Goal: Information Seeking & Learning: Learn about a topic

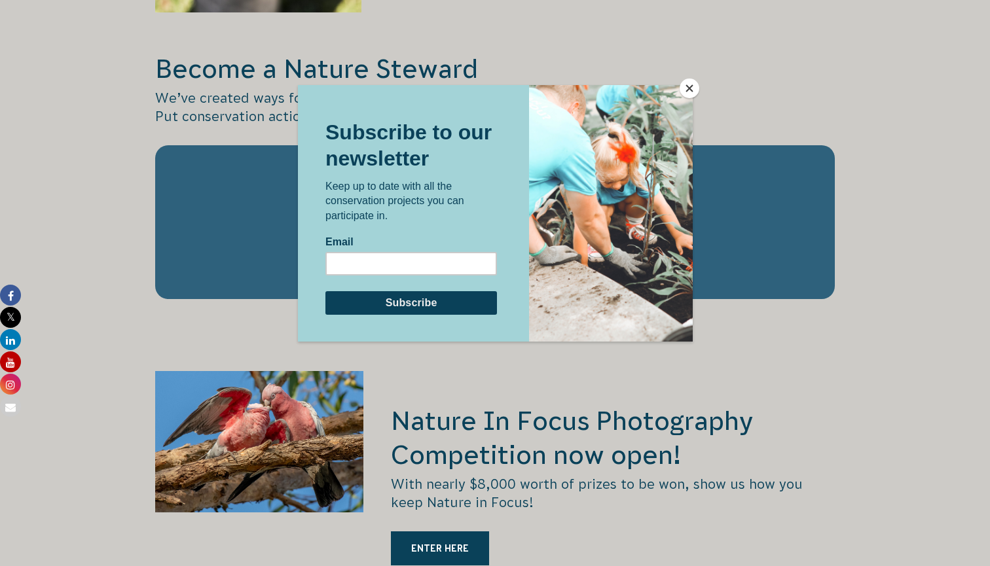
scroll to position [1989, 0]
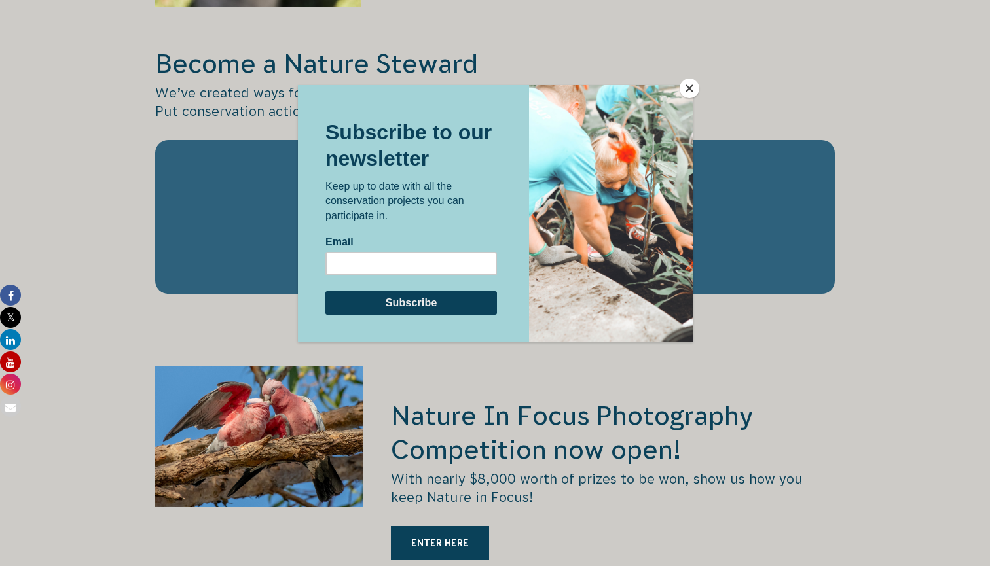
click at [686, 96] on button "Close" at bounding box center [690, 89] width 20 height 20
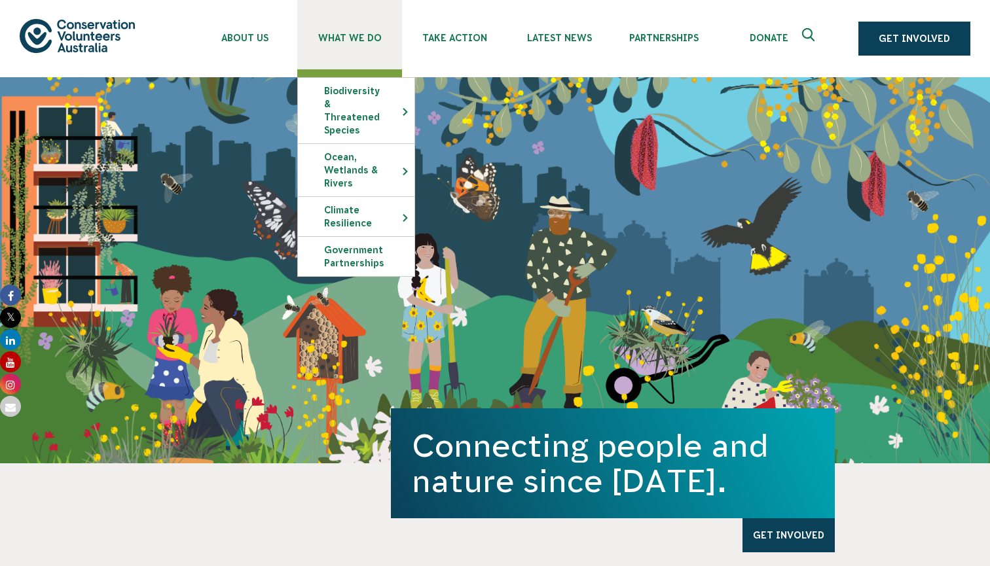
scroll to position [0, 0]
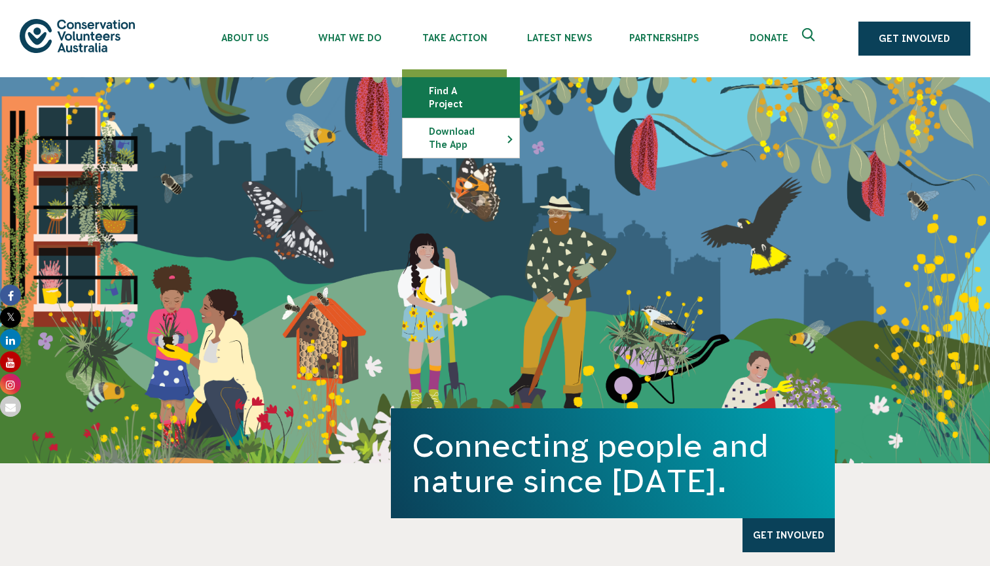
click at [467, 91] on link "Find a project" at bounding box center [461, 97] width 117 height 39
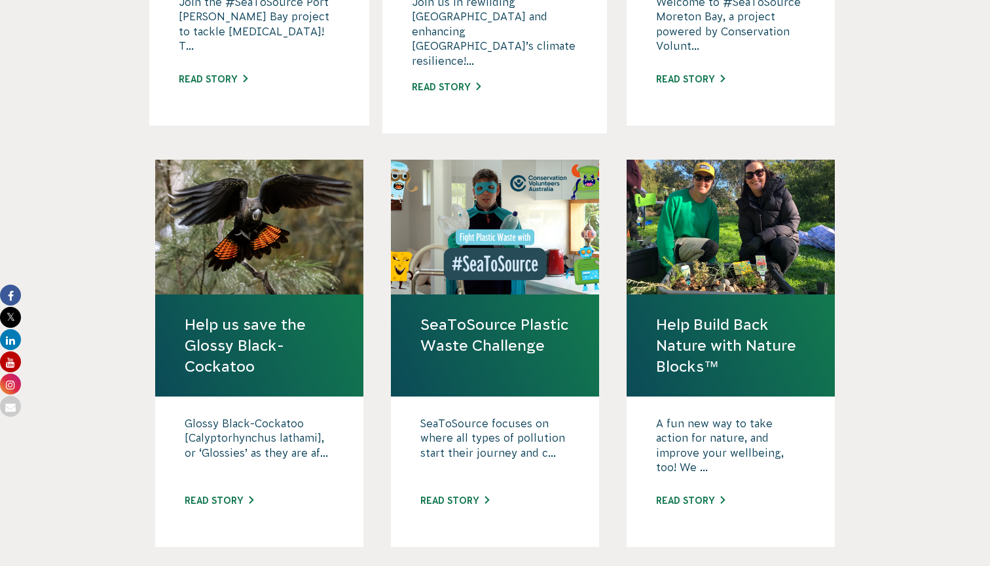
scroll to position [1175, 0]
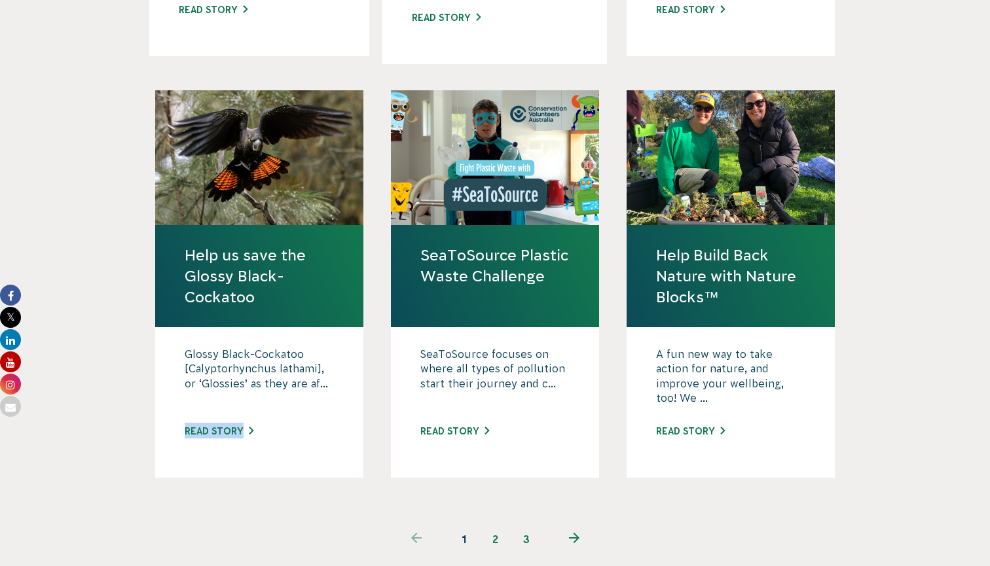
click at [497, 524] on link "2" at bounding box center [494, 539] width 31 height 31
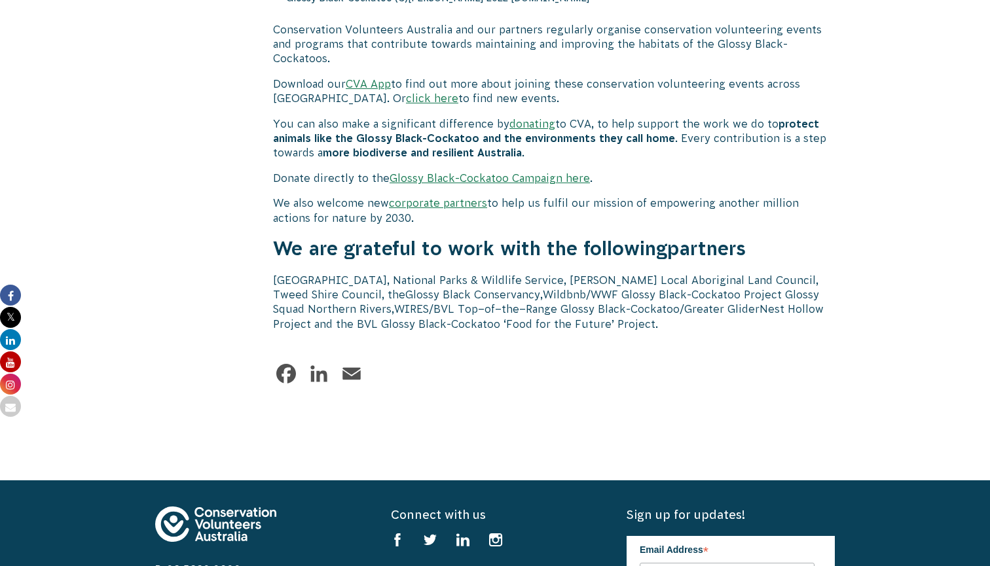
scroll to position [4119, 0]
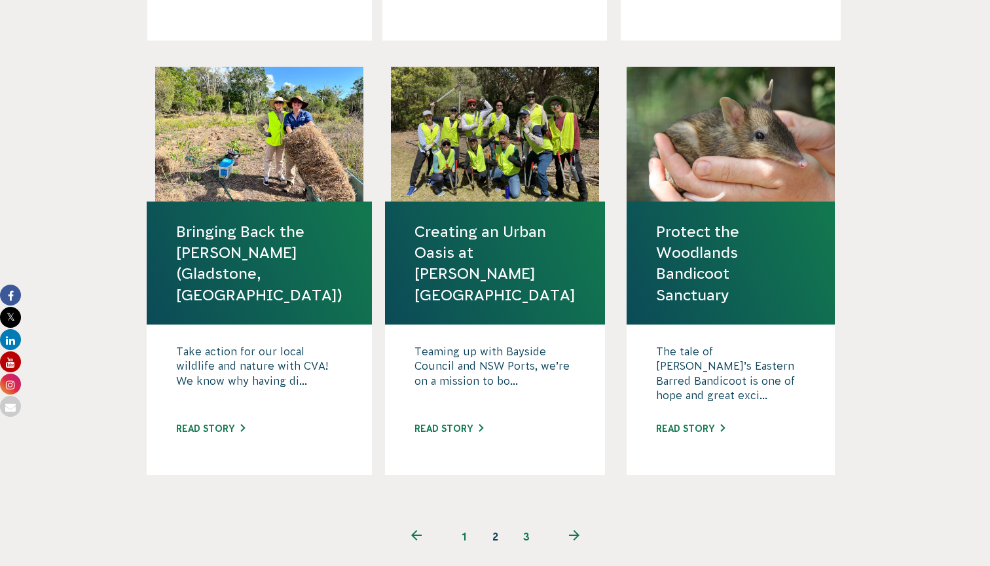
scroll to position [1231, 0]
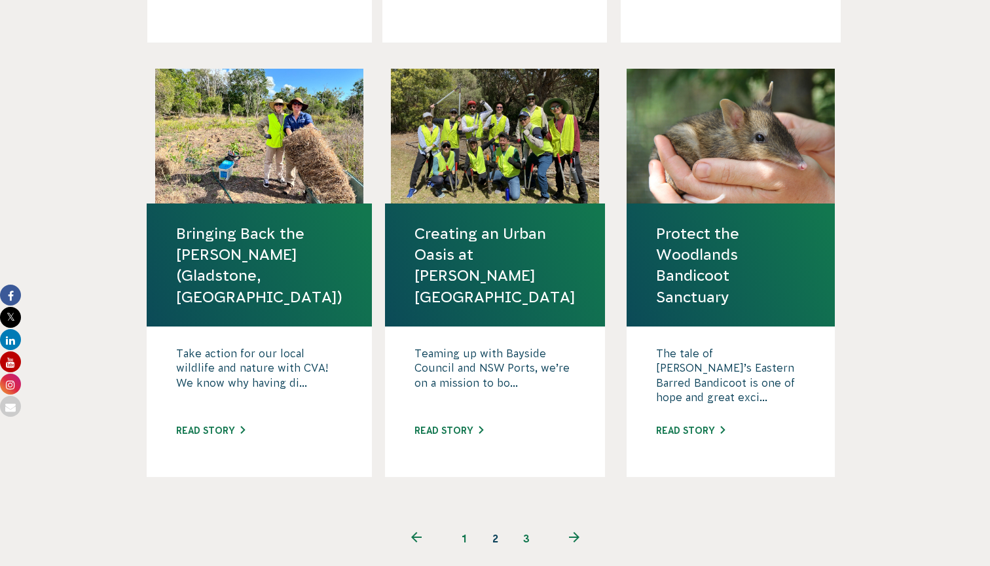
click at [526, 523] on link "3" at bounding box center [526, 538] width 31 height 31
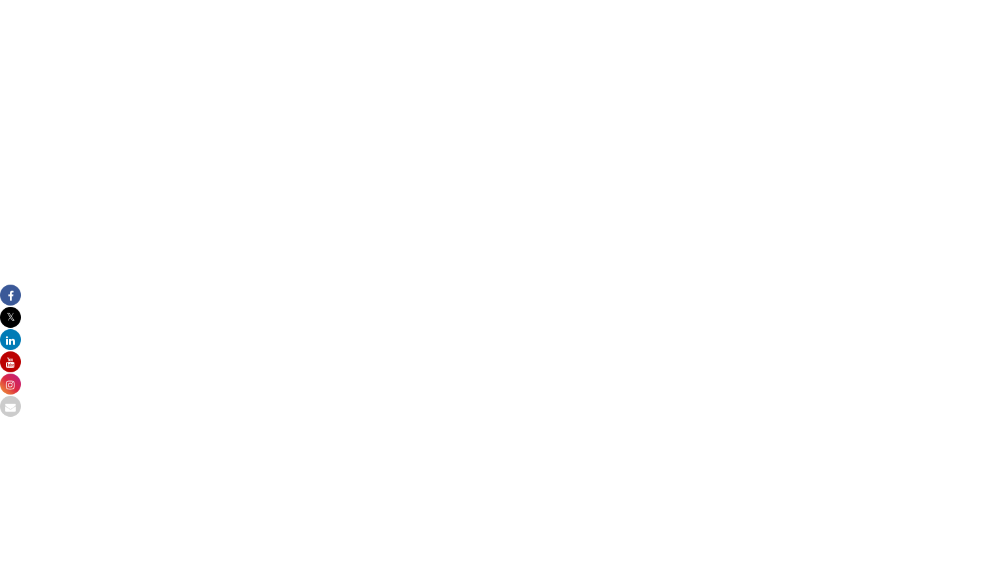
scroll to position [841, 0]
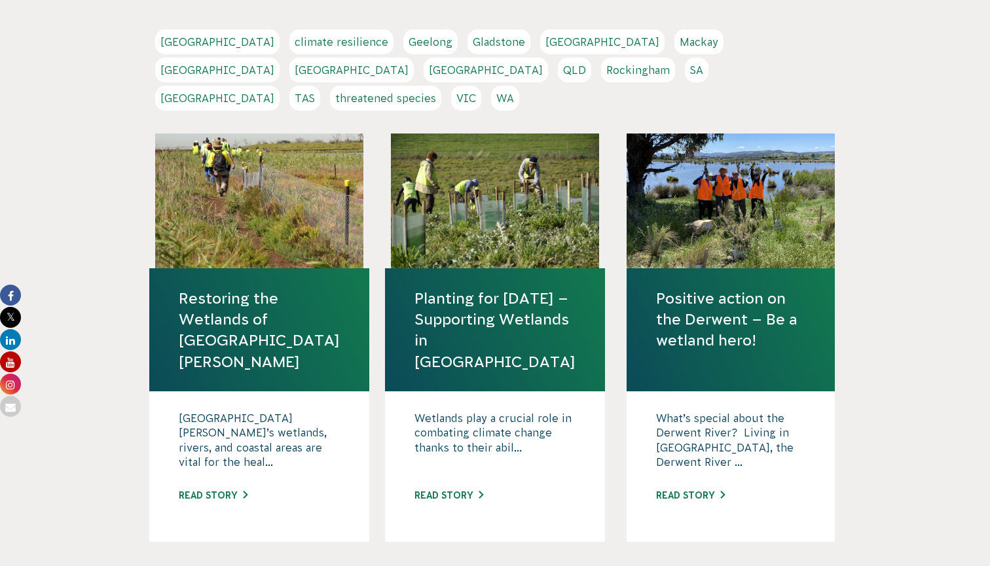
scroll to position [357, 0]
